Goal: Task Accomplishment & Management: Complete application form

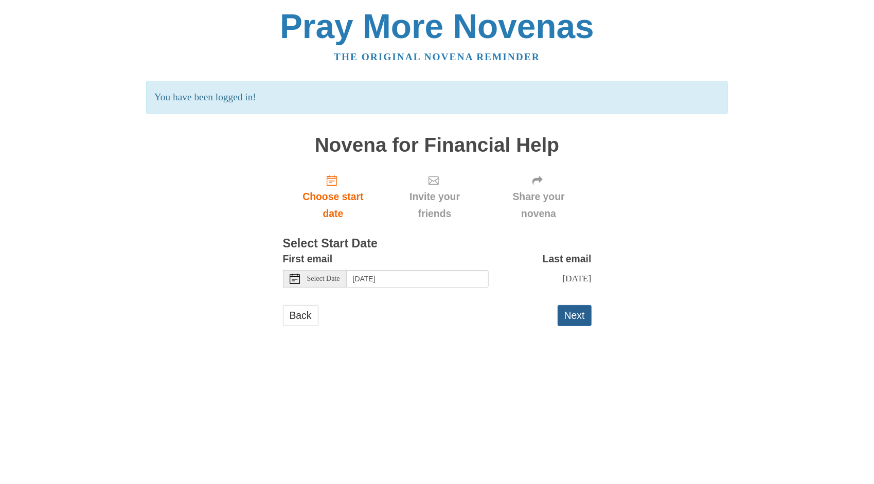
click at [577, 323] on button "Next" at bounding box center [575, 315] width 34 height 21
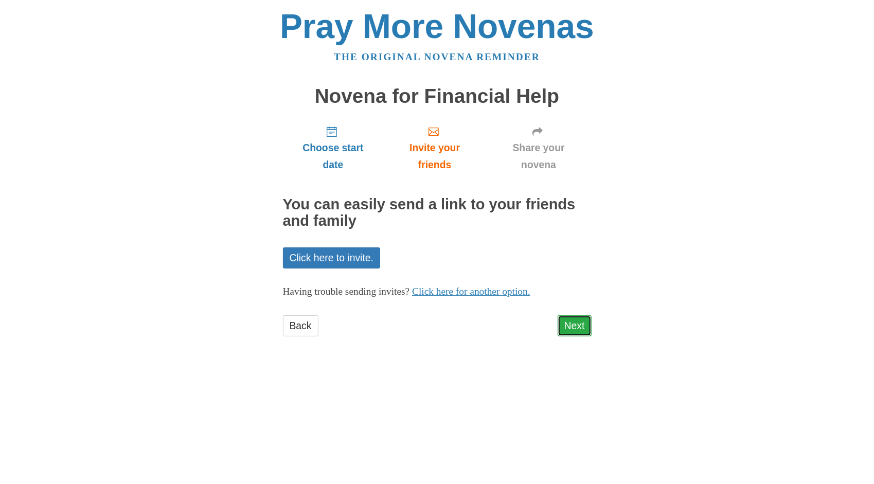
click at [577, 325] on link "Next" at bounding box center [575, 325] width 34 height 21
